Goal: Book appointment/travel/reservation

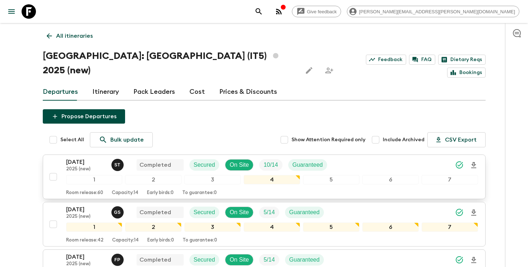
scroll to position [109, 0]
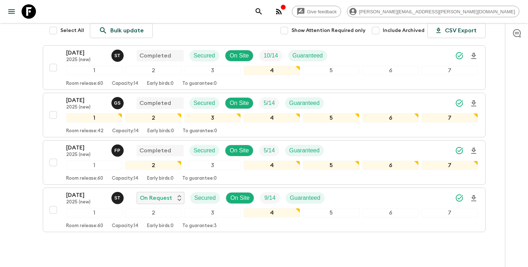
click at [263, 8] on icon "search adventures" at bounding box center [258, 11] width 9 height 9
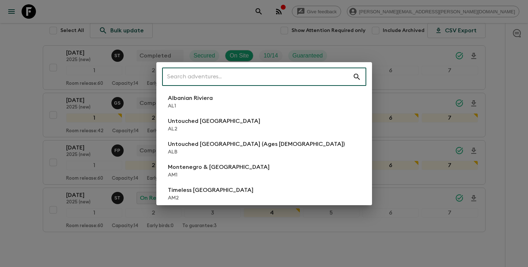
click at [317, 78] on input "text" at bounding box center [257, 77] width 190 height 20
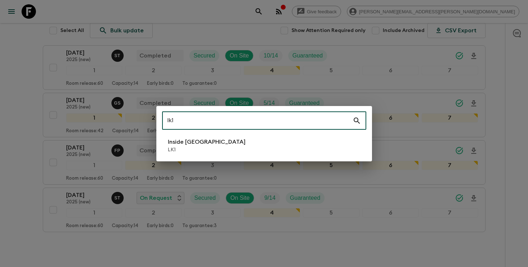
type input "lk1"
click at [270, 145] on li "Inside [GEOGRAPHIC_DATA] LK1" at bounding box center [264, 145] width 204 height 20
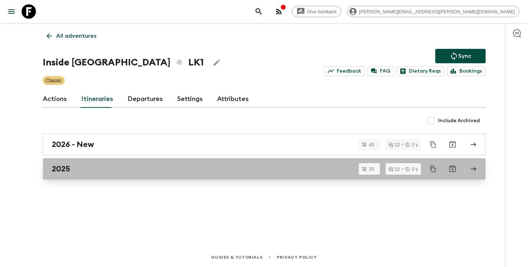
click at [91, 170] on div "2025" at bounding box center [257, 168] width 411 height 9
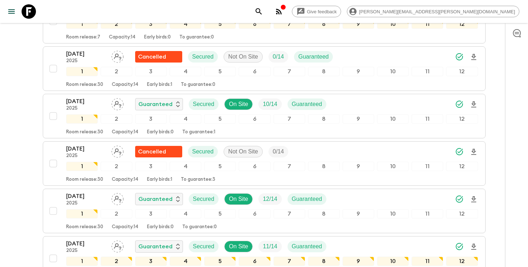
scroll to position [663, 0]
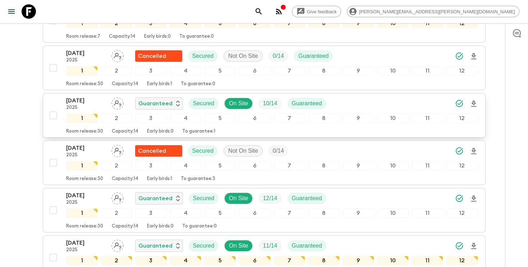
click at [375, 103] on div "[DATE] 2025 Guaranteed Secured On Site 10 / 14 Guaranteed" at bounding box center [272, 103] width 412 height 14
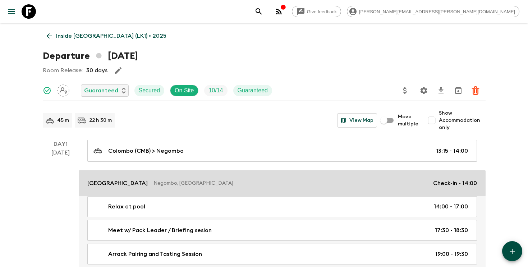
click at [207, 181] on p "Negombo, [GEOGRAPHIC_DATA]" at bounding box center [290, 183] width 274 height 7
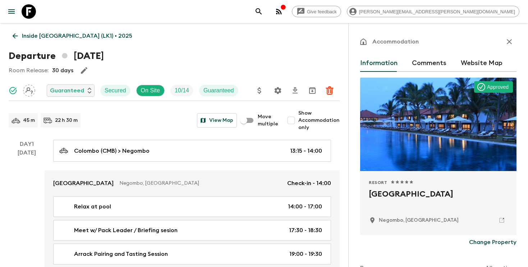
click at [403, 195] on h2 "[GEOGRAPHIC_DATA]" at bounding box center [438, 199] width 139 height 23
copy div "[GEOGRAPHIC_DATA]"
